Goal: Task Accomplishment & Management: Use online tool/utility

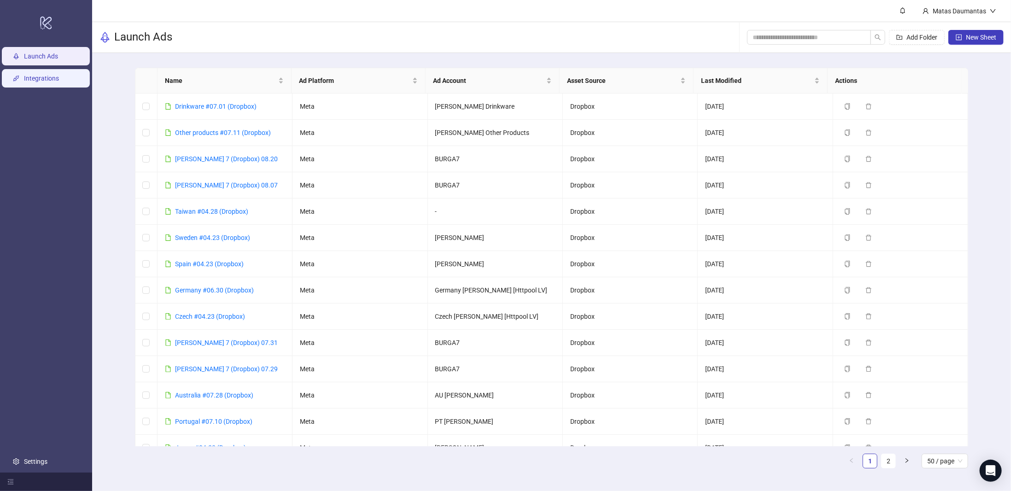
click at [34, 75] on link "Integrations" at bounding box center [41, 78] width 35 height 7
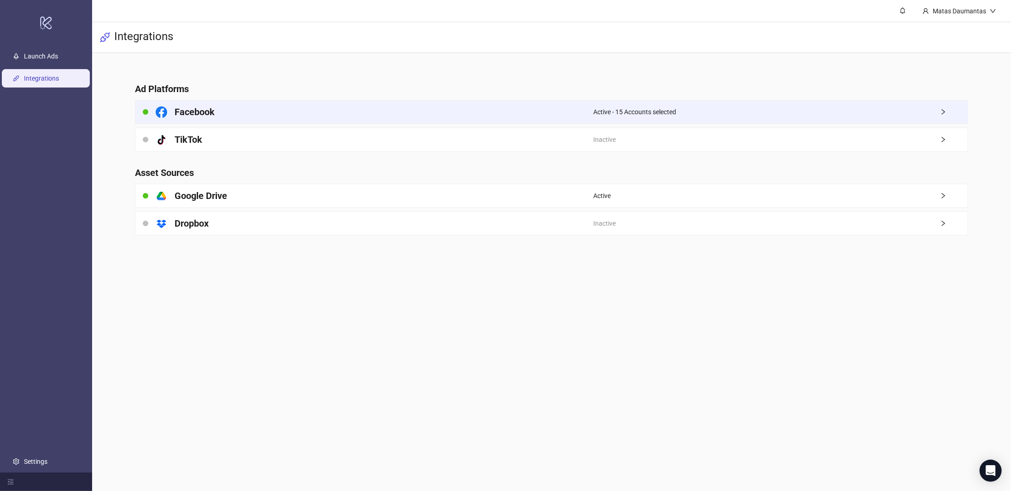
click at [291, 118] on div "Facebook" at bounding box center [364, 111] width 458 height 23
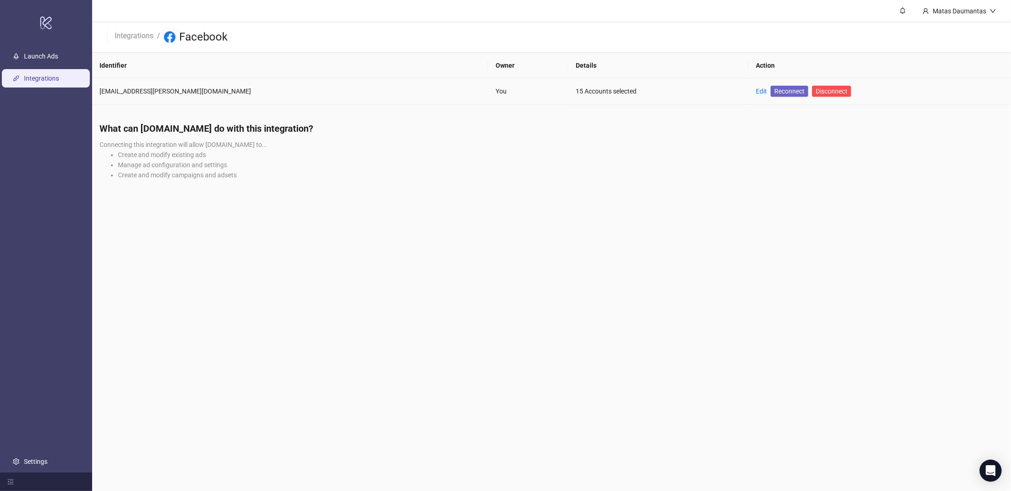
click at [774, 90] on span "Reconnect" at bounding box center [789, 91] width 30 height 10
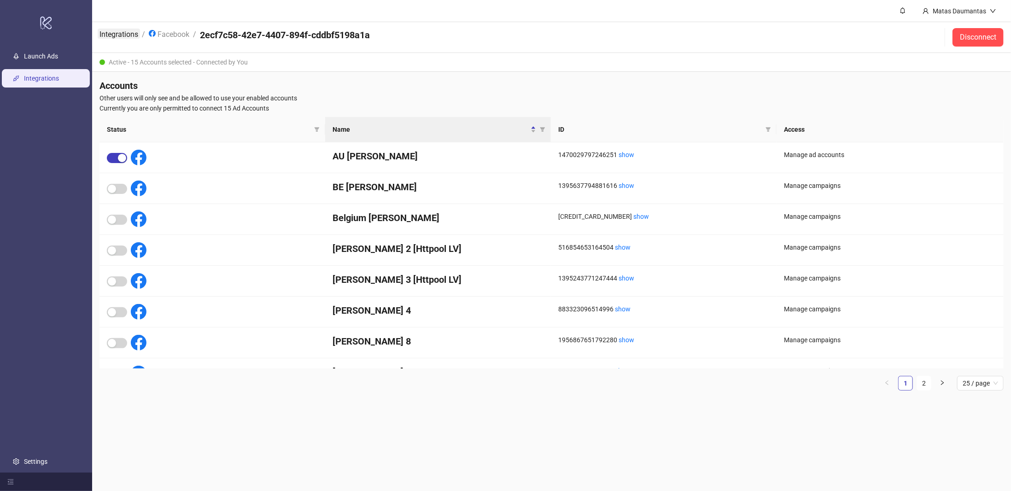
click at [120, 34] on link "Integrations" at bounding box center [119, 34] width 42 height 10
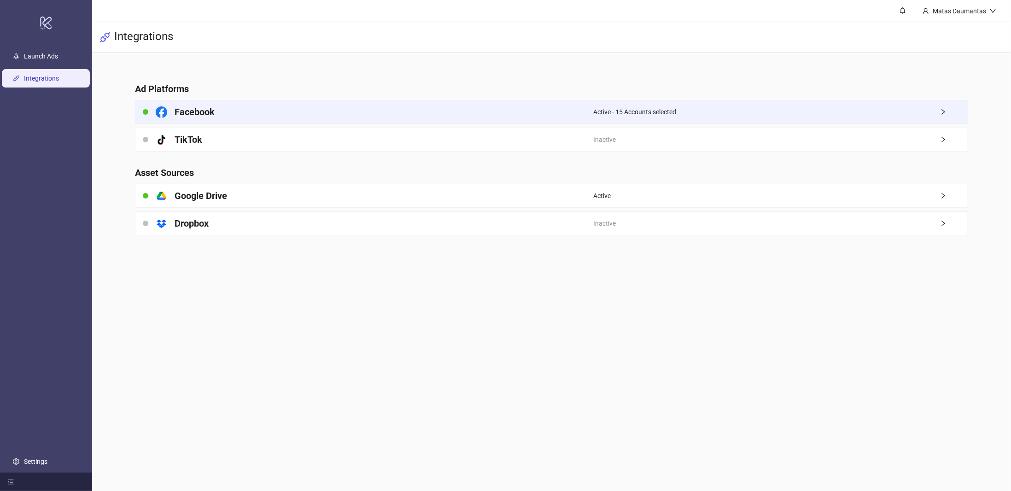
click at [297, 111] on div "Facebook" at bounding box center [364, 111] width 458 height 23
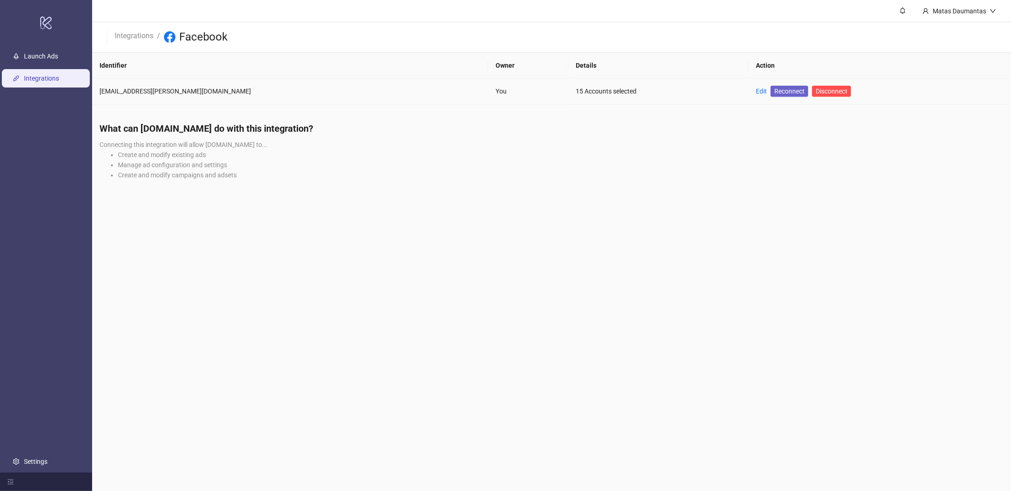
click at [774, 90] on span "Reconnect" at bounding box center [789, 91] width 30 height 10
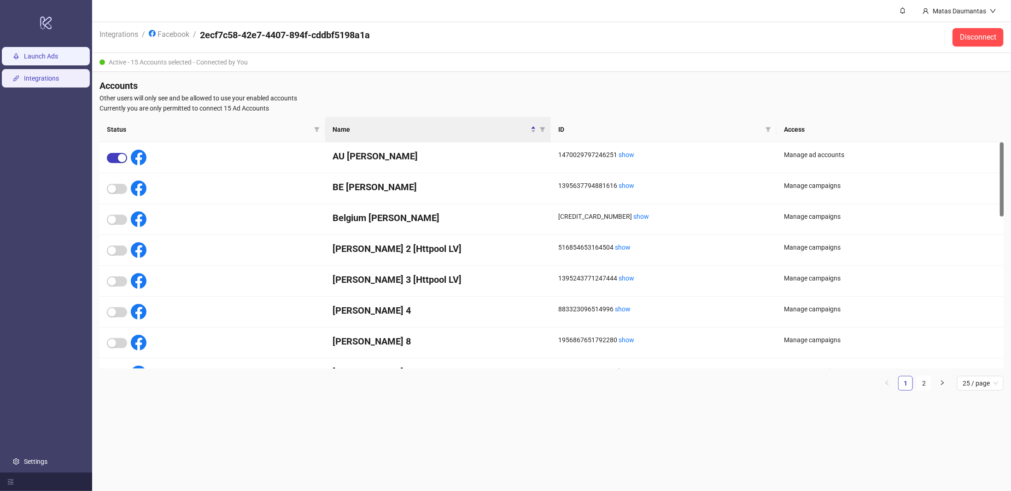
click at [52, 53] on link "Launch Ads" at bounding box center [41, 56] width 34 height 7
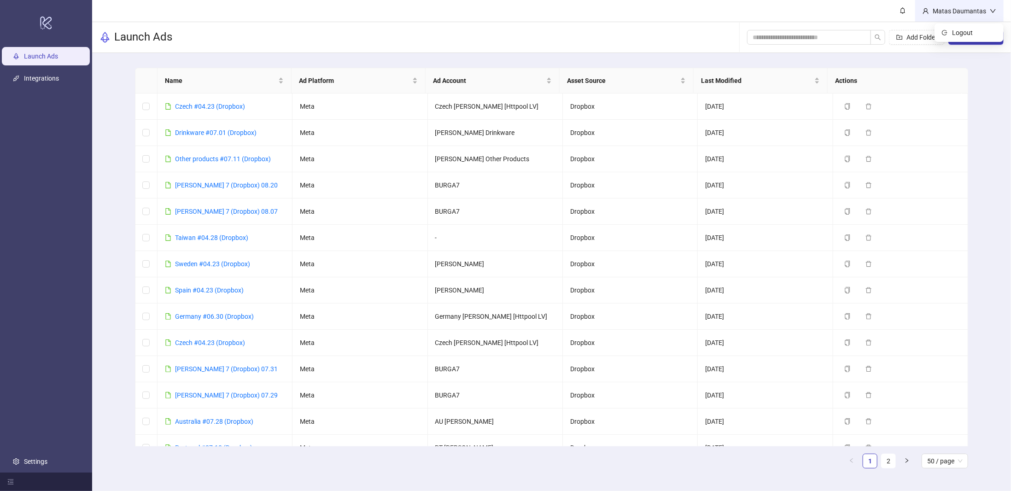
click at [980, 15] on div "Matas Daumantas" at bounding box center [959, 11] width 61 height 10
click at [1003, 127] on div "Name Ad Platform Ad Account Asset Source Last Modified Actions Czech #04.23 (Dr…" at bounding box center [551, 272] width 919 height 438
click at [24, 465] on link "Settings" at bounding box center [35, 461] width 23 height 7
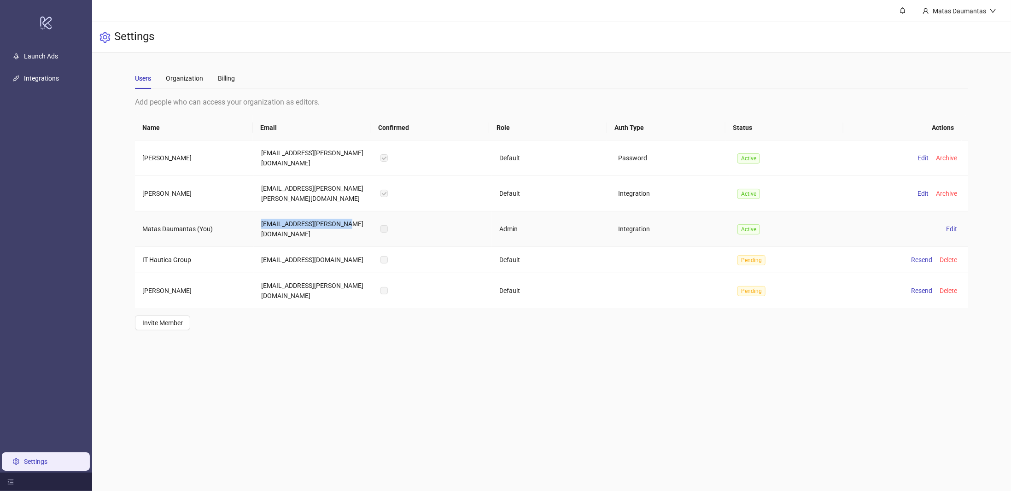
drag, startPoint x: 349, startPoint y: 204, endPoint x: 261, endPoint y: 204, distance: 88.4
click at [261, 211] on td "[EMAIL_ADDRESS][PERSON_NAME][DOMAIN_NAME]" at bounding box center [313, 228] width 119 height 35
click at [350, 71] on div "Users Organization Billing" at bounding box center [552, 78] width 834 height 21
click at [59, 81] on link "Integrations" at bounding box center [41, 78] width 35 height 7
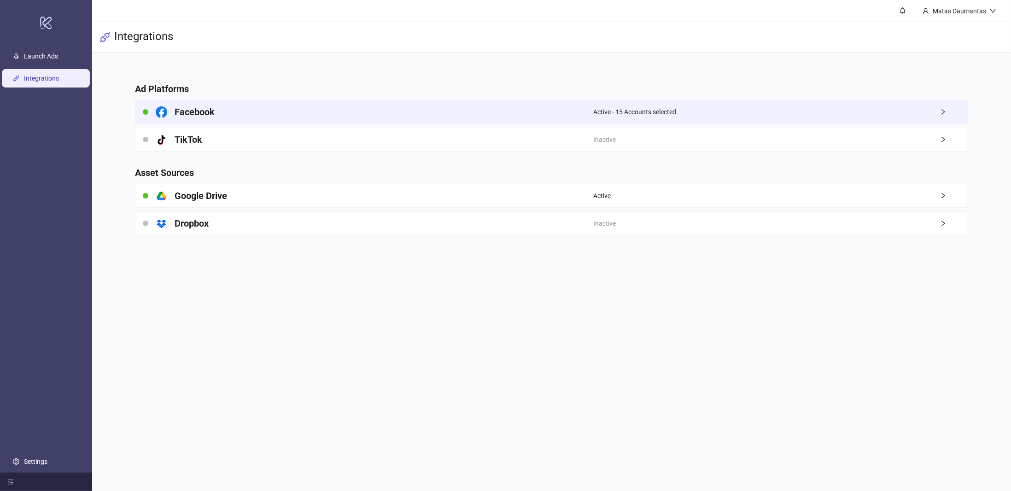
click at [539, 111] on div "Facebook" at bounding box center [364, 111] width 458 height 23
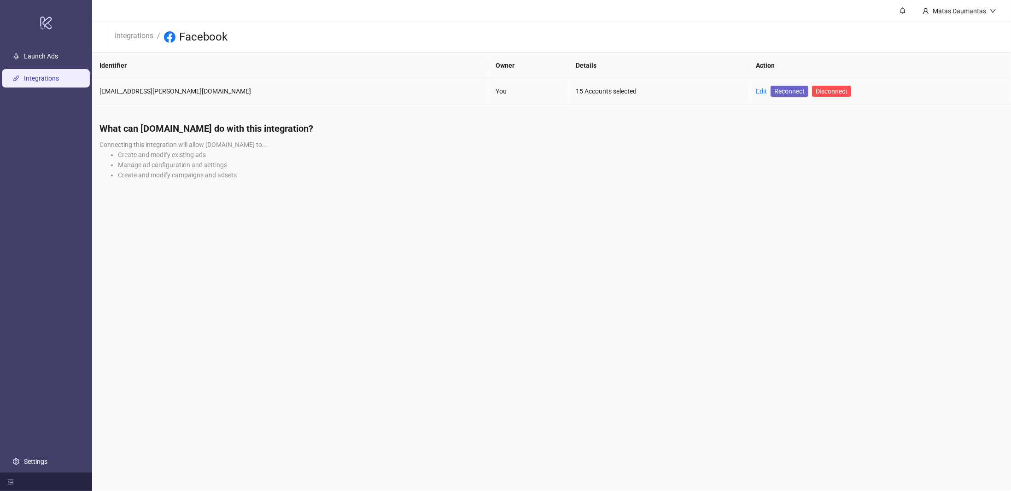
click at [774, 90] on span "Reconnect" at bounding box center [789, 91] width 30 height 10
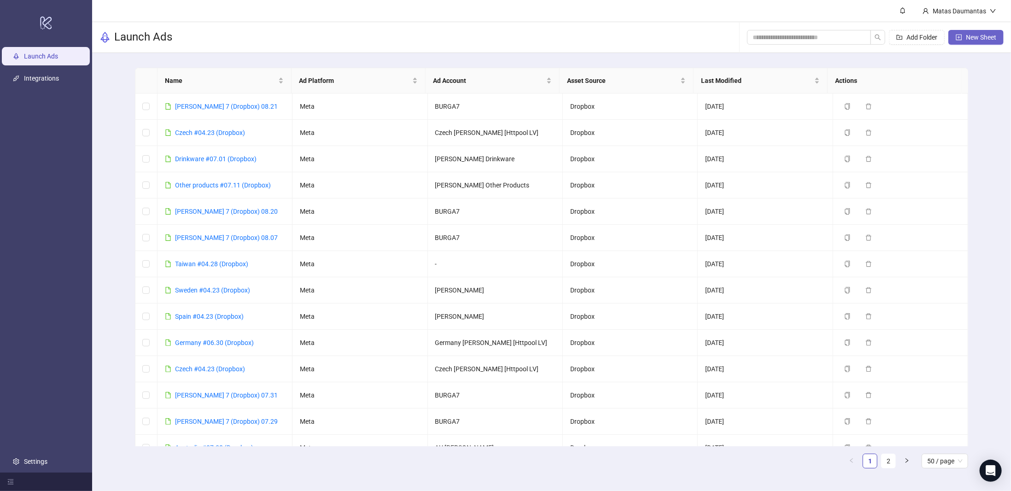
click at [997, 37] on button "New Sheet" at bounding box center [975, 37] width 55 height 15
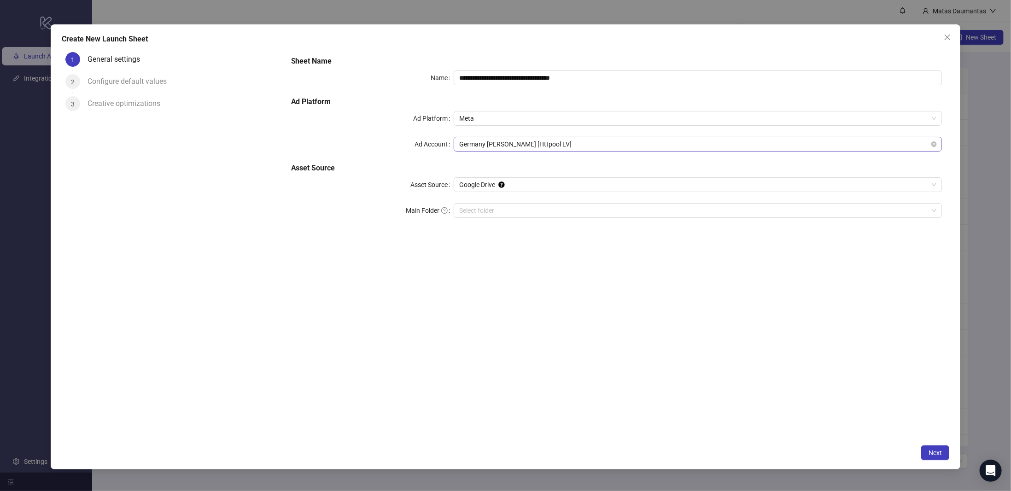
click at [513, 146] on span "Germany Burga [Httpool LV]" at bounding box center [697, 144] width 477 height 14
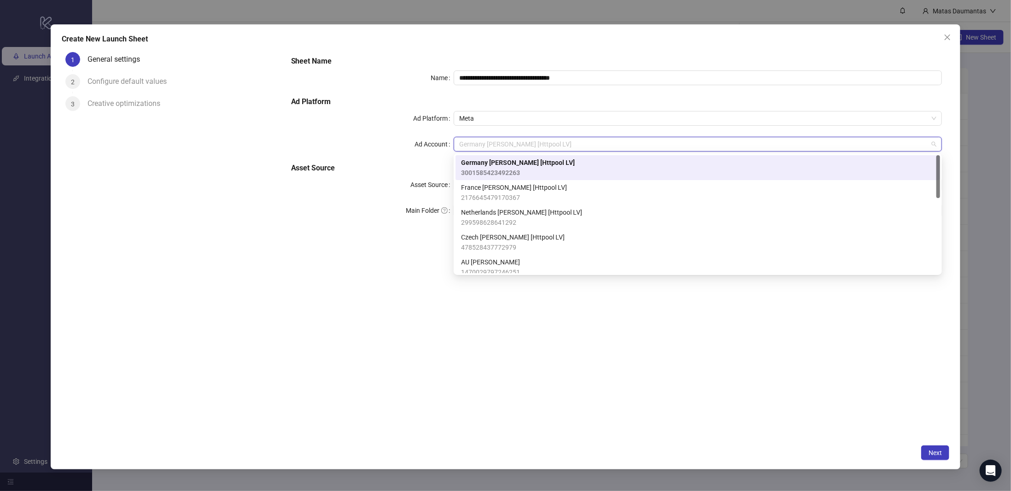
click at [505, 164] on span "Germany Burga [Httpool LV]" at bounding box center [518, 163] width 114 height 10
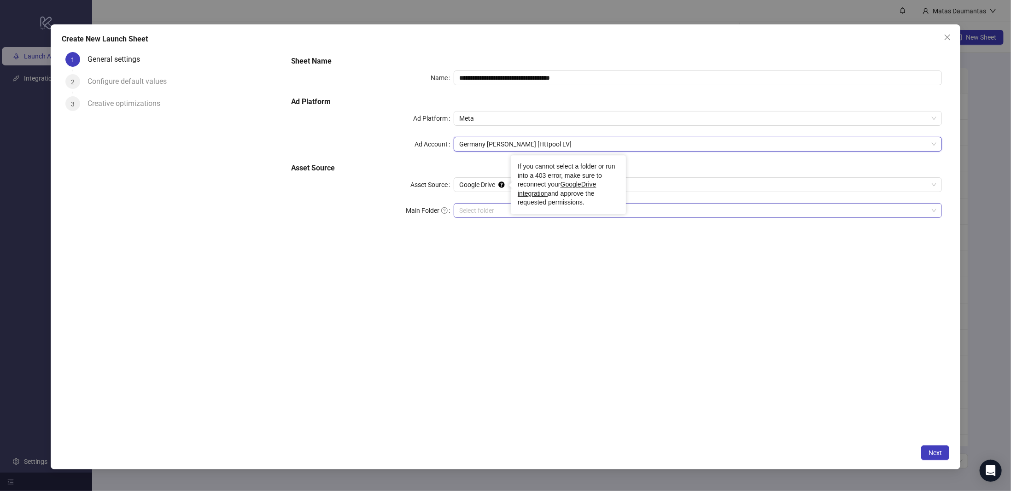
click at [496, 211] on input "Main Folder" at bounding box center [693, 211] width 469 height 14
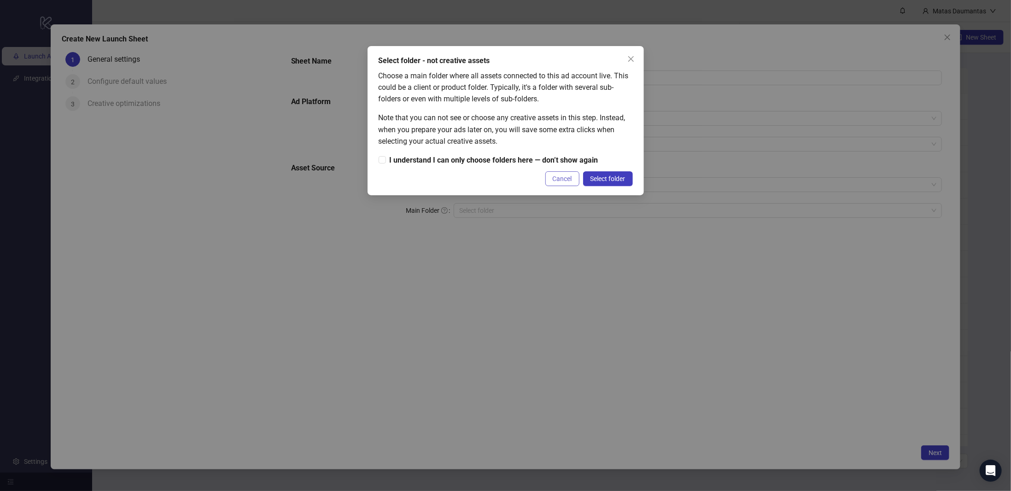
click at [551, 184] on button "Cancel" at bounding box center [562, 178] width 34 height 15
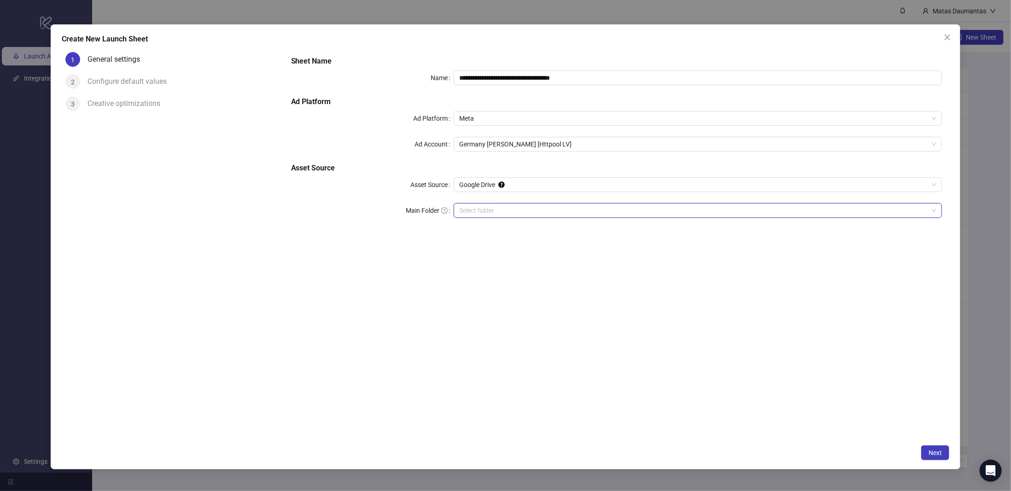
click at [494, 193] on div "**********" at bounding box center [616, 142] width 659 height 181
click at [487, 185] on span "Google Drive" at bounding box center [697, 185] width 477 height 14
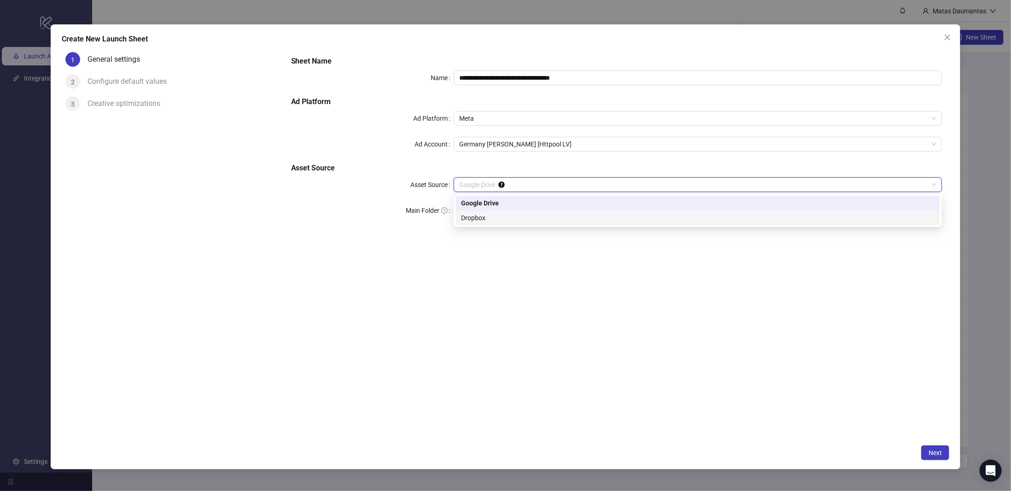
click at [488, 212] on div "Dropbox" at bounding box center [697, 217] width 484 height 15
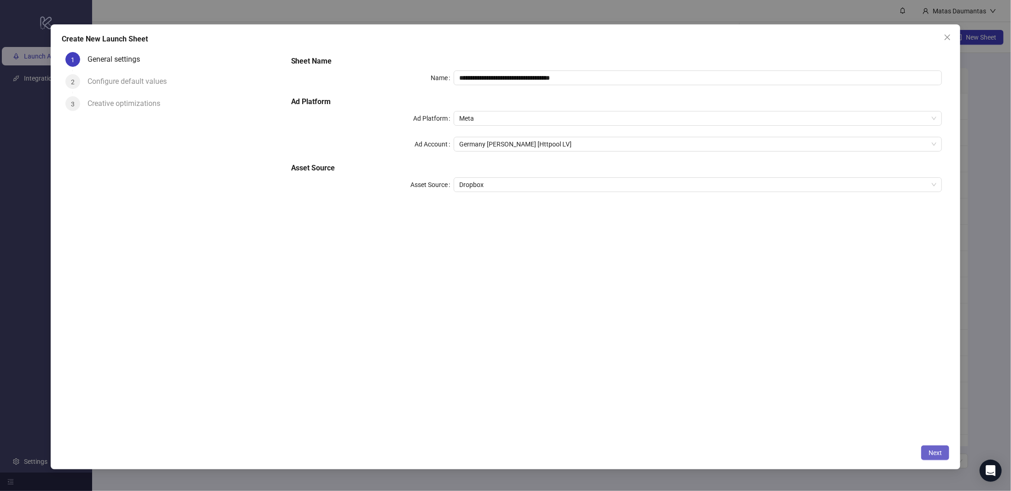
click at [939, 453] on span "Next" at bounding box center [934, 452] width 13 height 7
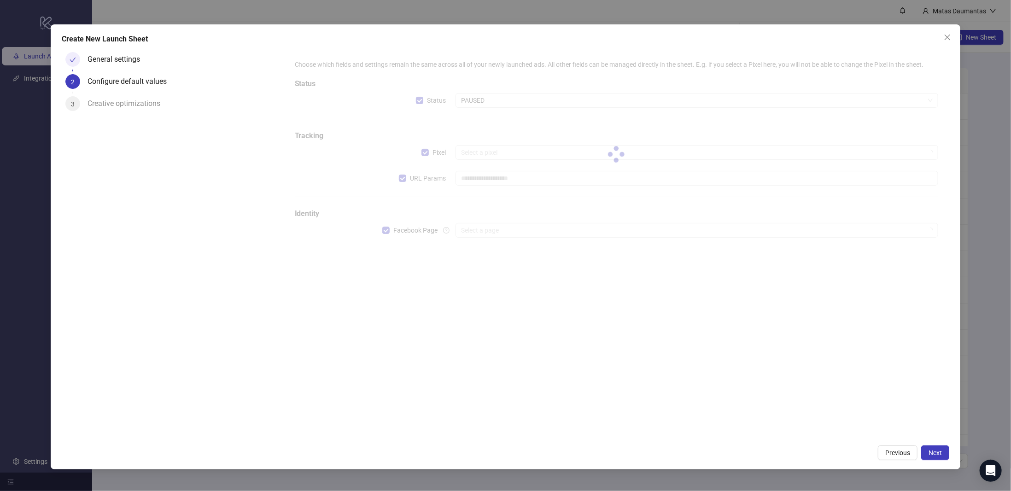
type input "**********"
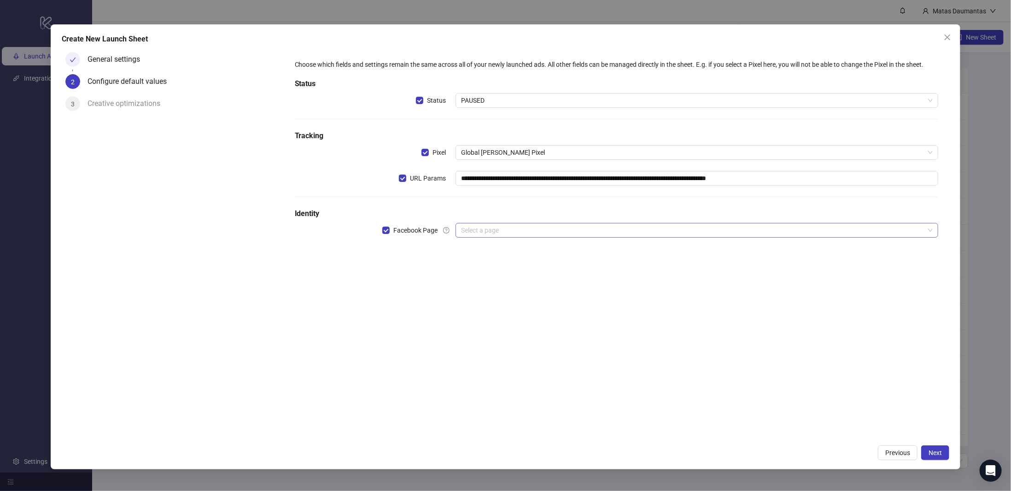
click at [488, 227] on input "search" at bounding box center [692, 230] width 463 height 14
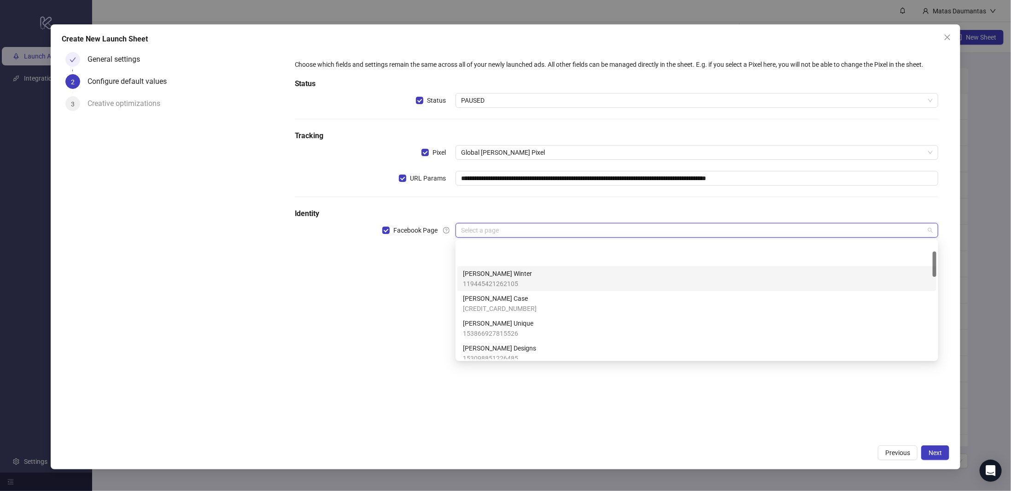
scroll to position [46, 0]
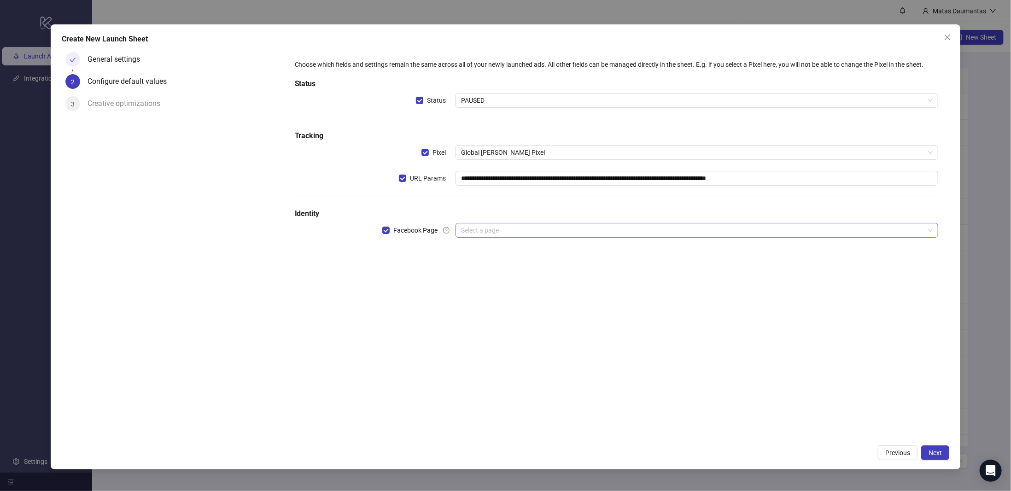
click at [525, 226] on input "search" at bounding box center [692, 230] width 463 height 14
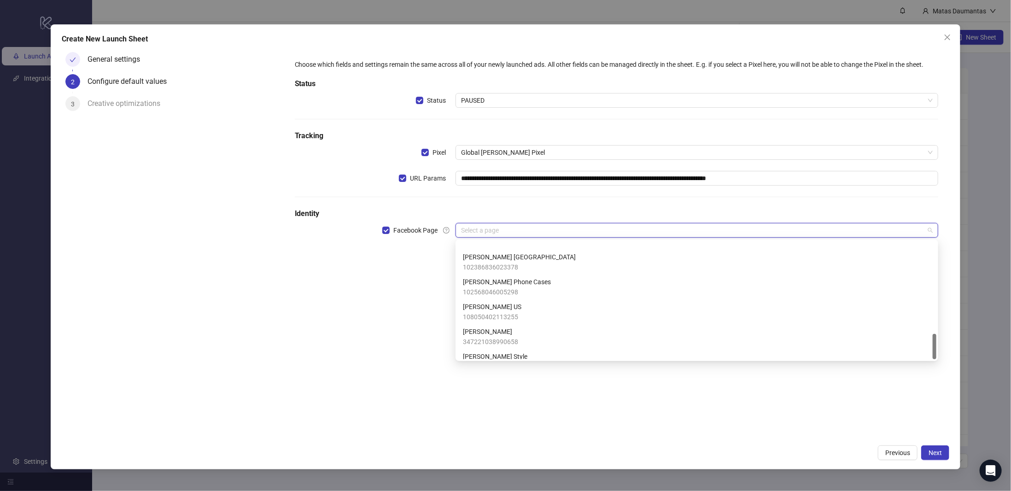
scroll to position [429, 0]
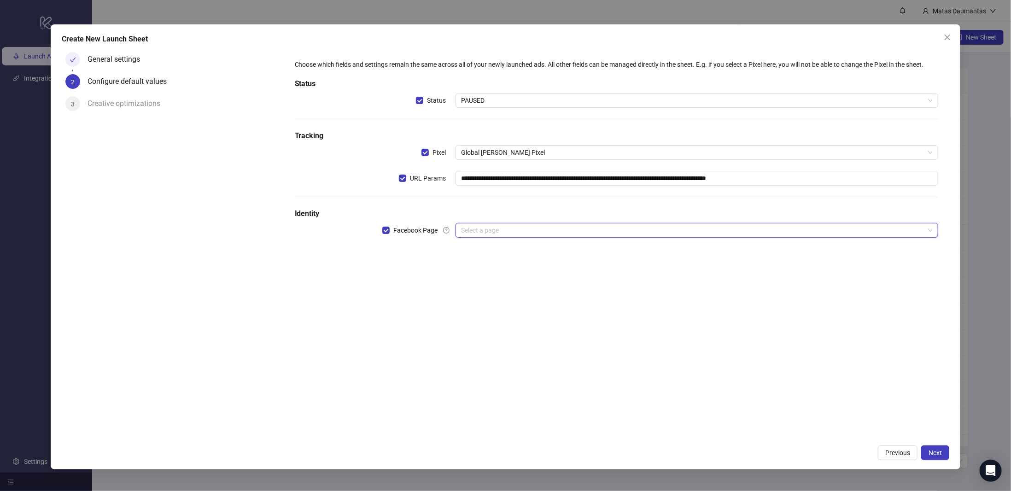
click at [283, 311] on div "General settings 2 Configure default values 3 Creative optimizations" at bounding box center [173, 243] width 222 height 391
